Goal: Task Accomplishment & Management: Complete application form

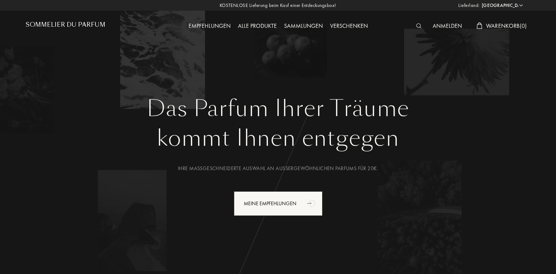
select select "DE"
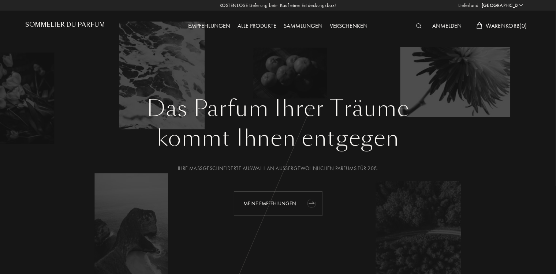
click at [283, 212] on div "Meine Empfehlungen" at bounding box center [278, 204] width 89 height 25
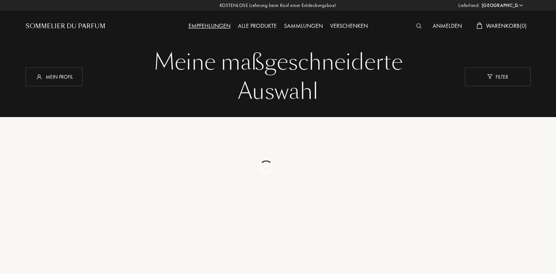
select select "DE"
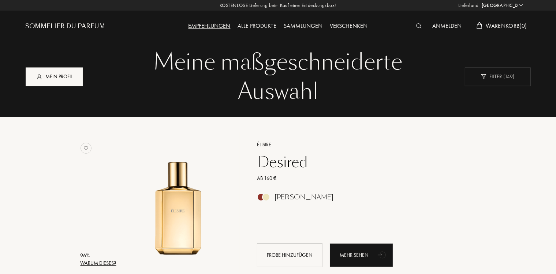
click at [68, 77] on div "Mein Profil" at bounding box center [54, 76] width 57 height 19
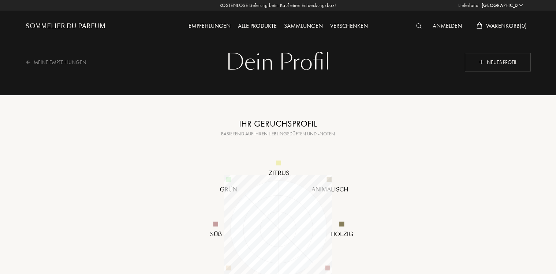
select select "DE"
click at [470, 60] on div "Neues Profil" at bounding box center [498, 62] width 66 height 19
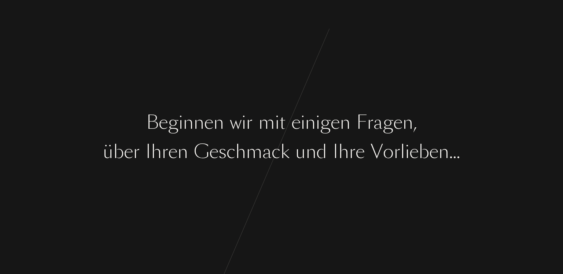
click at [244, 190] on div "B e g i n n e n w i r m i t e i n i g e n F r a g e n , ü b e r I h r e n G e s…" at bounding box center [281, 137] width 563 height 274
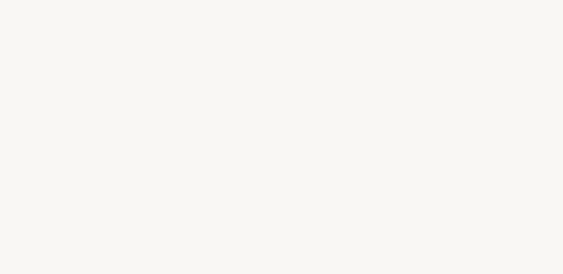
click at [319, 207] on div "B e g i n n e n w i r m i t e i n i g e n F r a g e n , ü b e r I h r e n G e s…" at bounding box center [281, 137] width 563 height 274
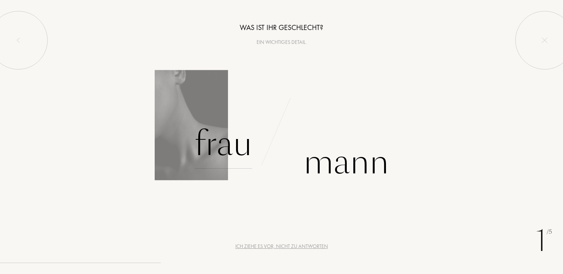
click at [229, 148] on div "Frau" at bounding box center [223, 143] width 58 height 49
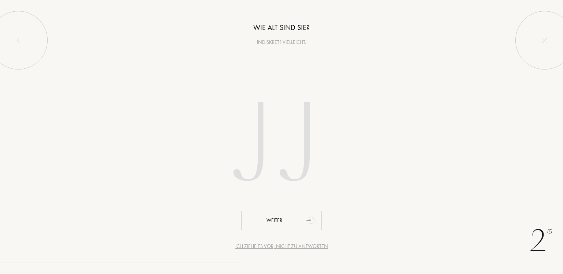
click at [264, 138] on input "number" at bounding box center [281, 146] width 209 height 148
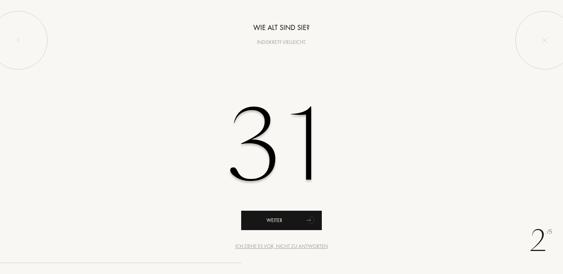
type input "31"
drag, startPoint x: 303, startPoint y: 216, endPoint x: 308, endPoint y: 223, distance: 9.4
click at [308, 223] on icon "animation" at bounding box center [311, 220] width 8 height 8
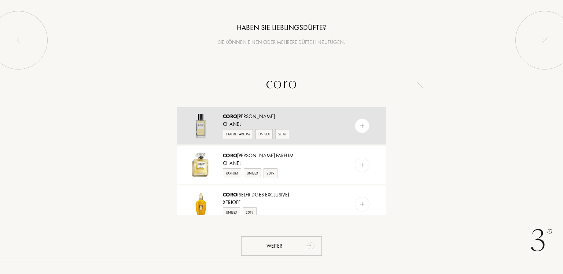
type input "coro"
click at [260, 121] on div "Chanel" at bounding box center [281, 125] width 116 height 8
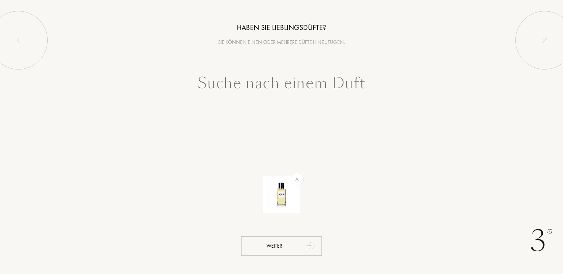
click at [263, 91] on input "text" at bounding box center [281, 85] width 293 height 26
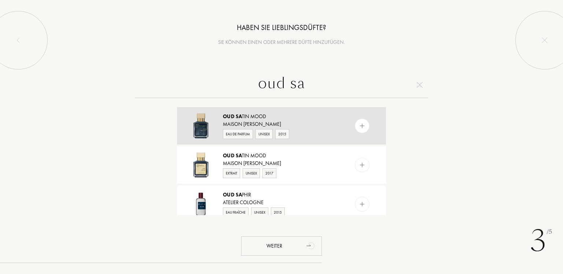
type input "oud sa"
click at [328, 125] on div "Maison Francis Kurkdjian" at bounding box center [281, 125] width 116 height 8
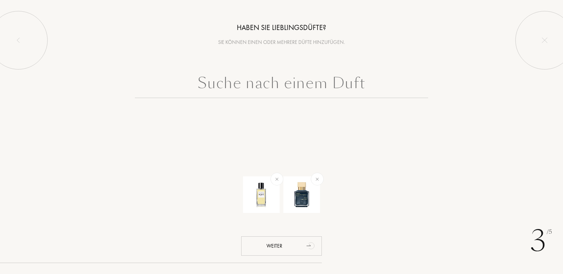
click at [327, 79] on input "text" at bounding box center [281, 85] width 293 height 26
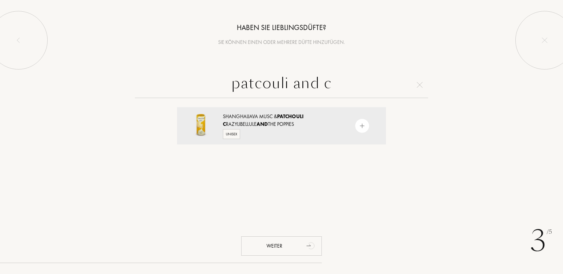
click at [264, 81] on input "patcouli and c" at bounding box center [281, 85] width 293 height 26
click at [340, 84] on input "patchouli and c" at bounding box center [281, 85] width 293 height 26
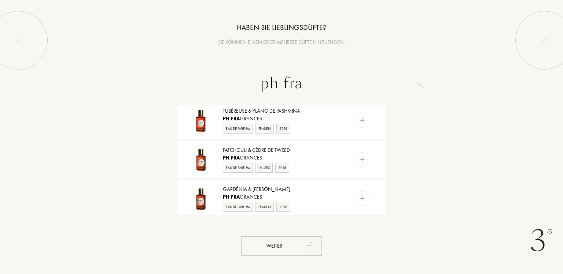
scroll to position [137, 0]
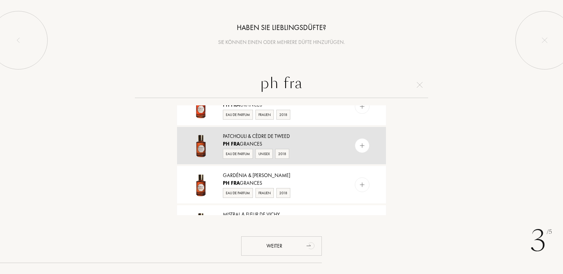
type input "ph fra"
click at [323, 149] on div "Eau de Parfum Unisex 2018" at bounding box center [281, 153] width 116 height 11
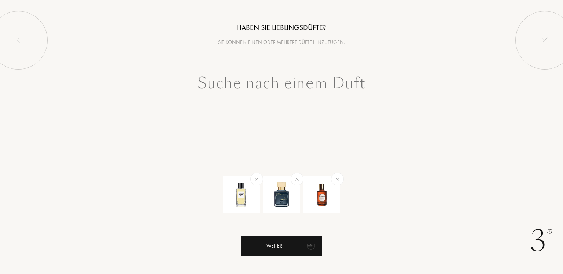
click at [299, 247] on div "Weiter" at bounding box center [281, 246] width 81 height 19
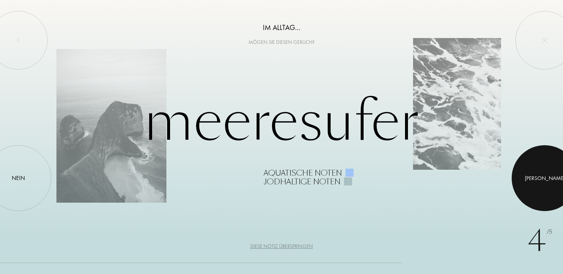
click at [533, 166] on div at bounding box center [544, 178] width 66 height 66
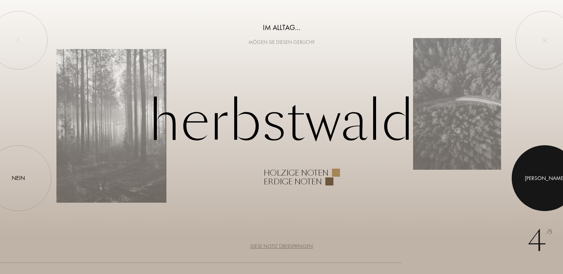
click at [534, 175] on div at bounding box center [544, 178] width 66 height 66
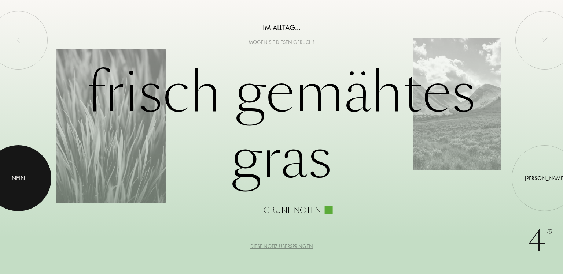
click at [33, 185] on div at bounding box center [18, 178] width 66 height 66
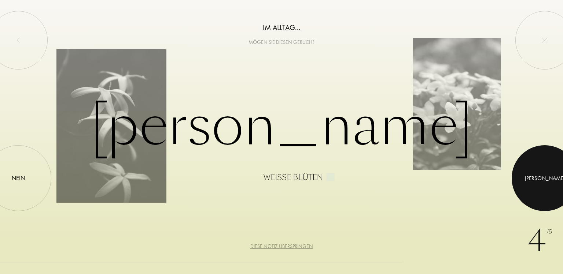
click at [545, 172] on div at bounding box center [544, 178] width 66 height 66
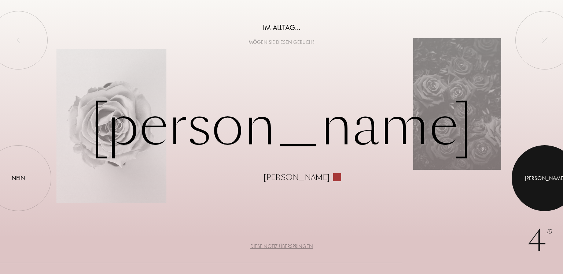
click at [544, 179] on div "Ja" at bounding box center [545, 178] width 40 height 8
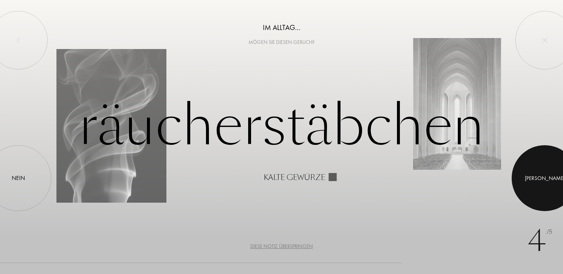
click at [534, 181] on div at bounding box center [544, 178] width 66 height 66
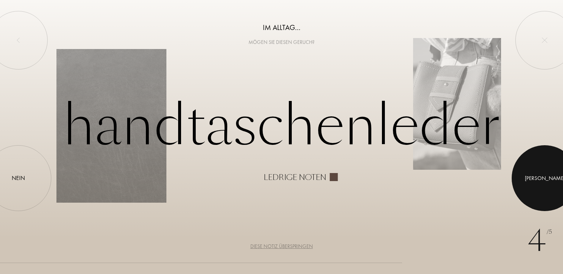
click at [544, 170] on div at bounding box center [544, 178] width 66 height 66
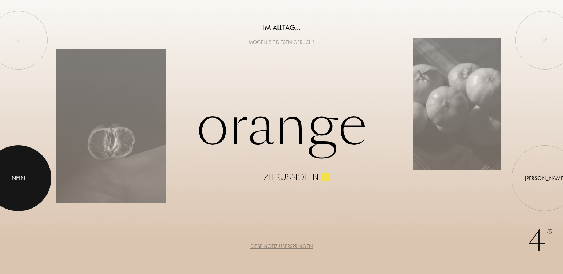
click at [44, 186] on div at bounding box center [18, 178] width 66 height 66
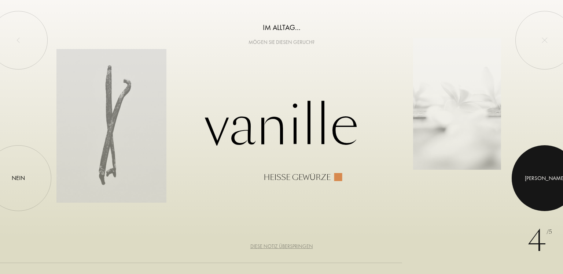
click at [547, 162] on div at bounding box center [544, 178] width 66 height 66
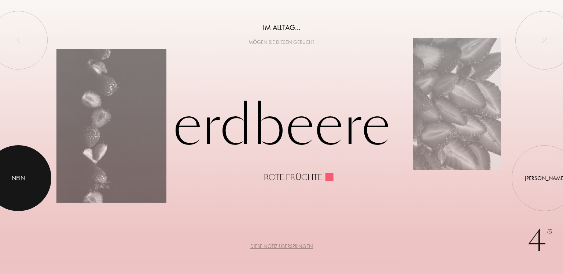
click at [41, 185] on div "Nein" at bounding box center [18, 178] width 66 height 66
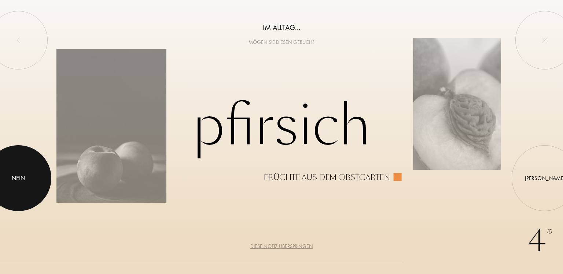
click at [41, 192] on div at bounding box center [18, 178] width 66 height 66
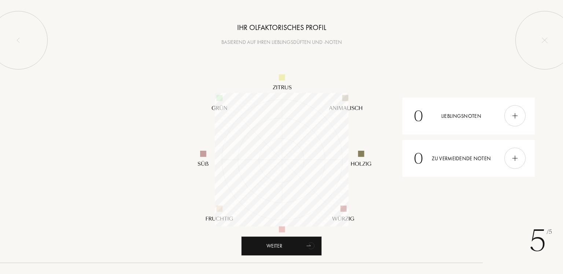
scroll to position [134, 134]
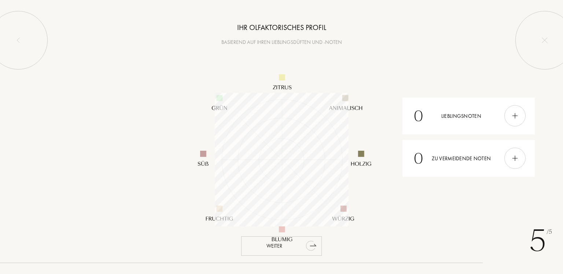
click at [293, 244] on div "Weiter" at bounding box center [281, 246] width 81 height 19
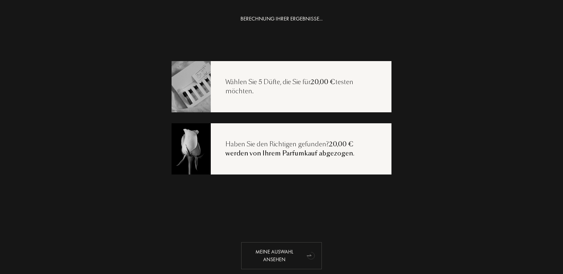
click at [275, 250] on div "Meine Auswahl ansehen" at bounding box center [281, 255] width 81 height 27
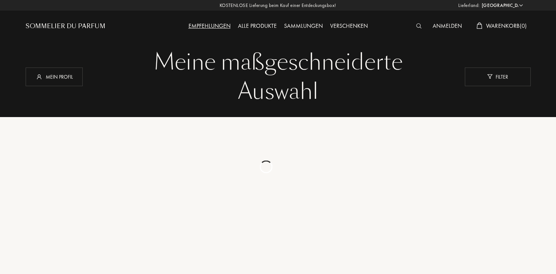
select select "DE"
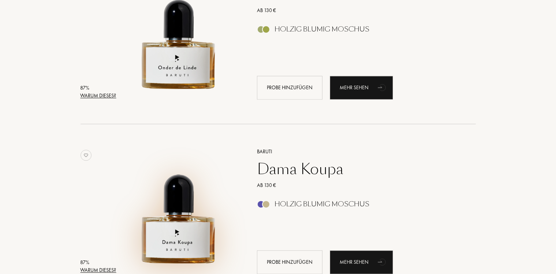
scroll to position [1354, 0]
